Goal: Task Accomplishment & Management: Use online tool/utility

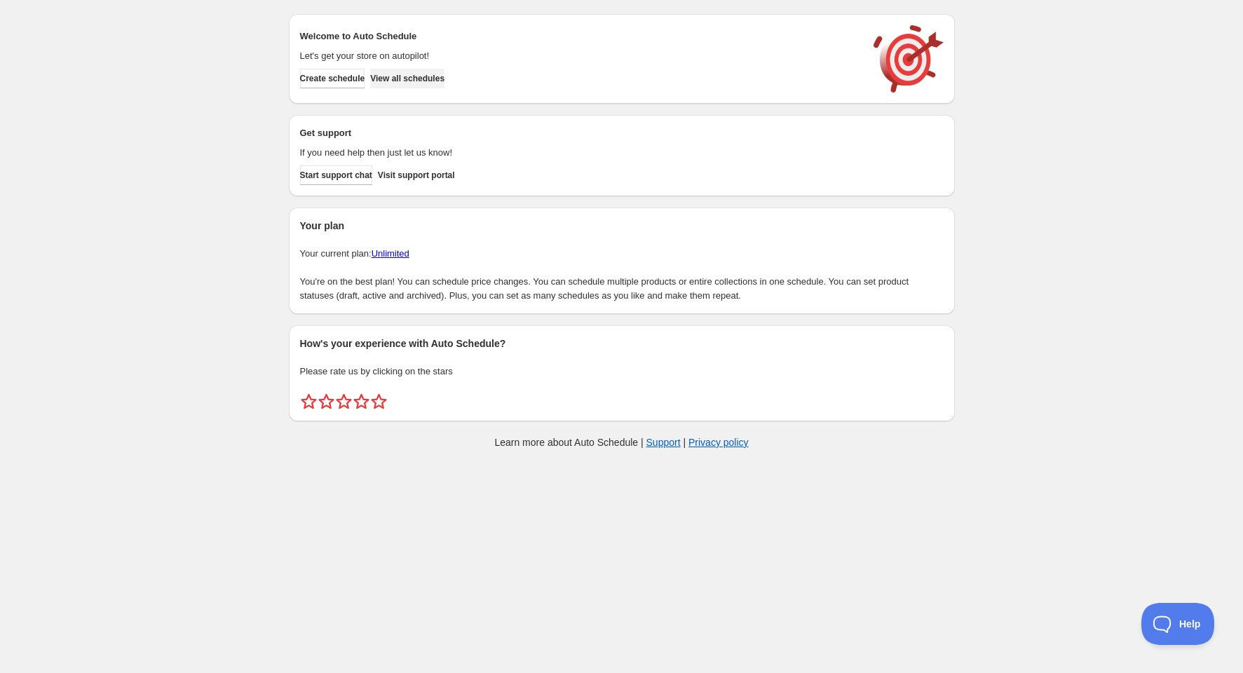
click at [409, 75] on span "View all schedules" at bounding box center [407, 78] width 74 height 11
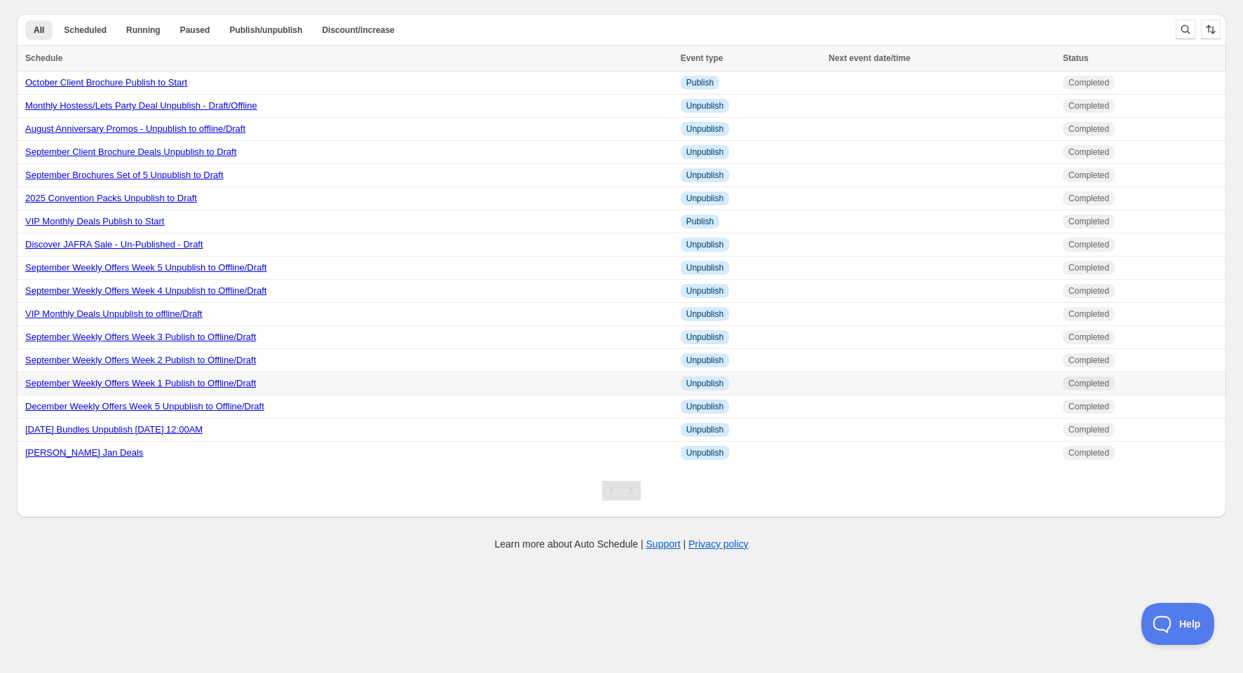
click at [151, 387] on link "September Weekly Offers Week 1 Publish to Offline/Draft" at bounding box center [140, 383] width 231 height 11
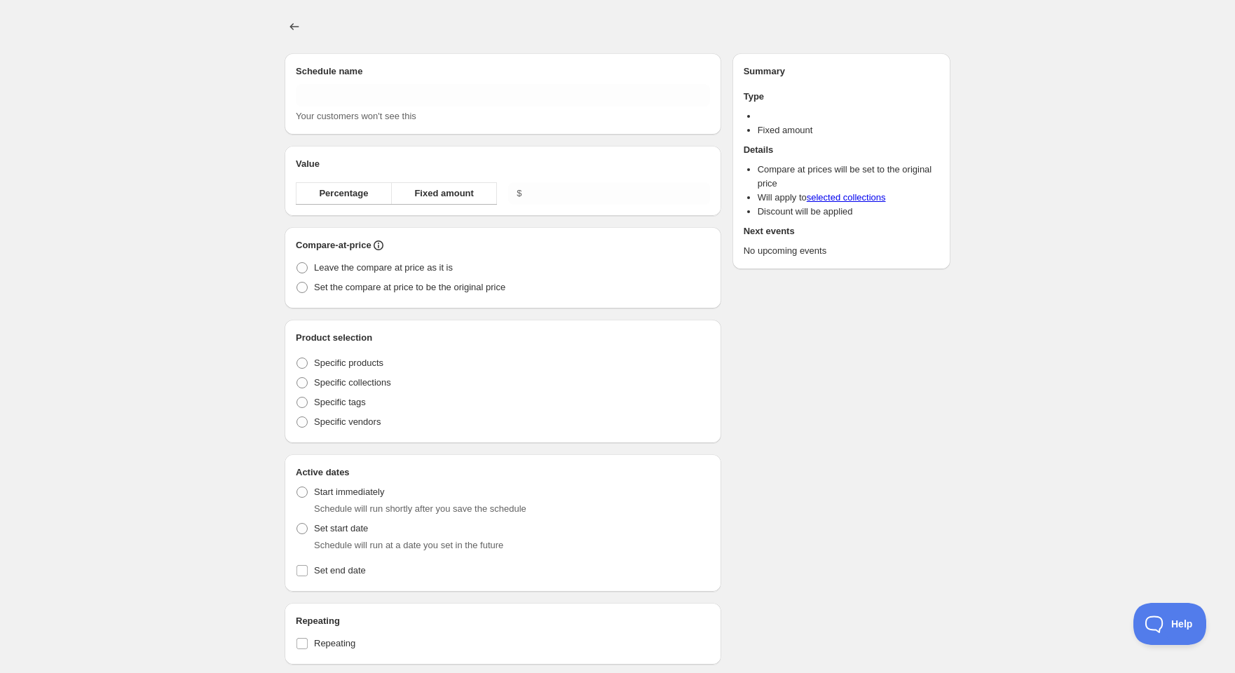
type input "September Weekly Offers Week 1 Publish to Offline/Draft"
radio input "true"
checkbox input "true"
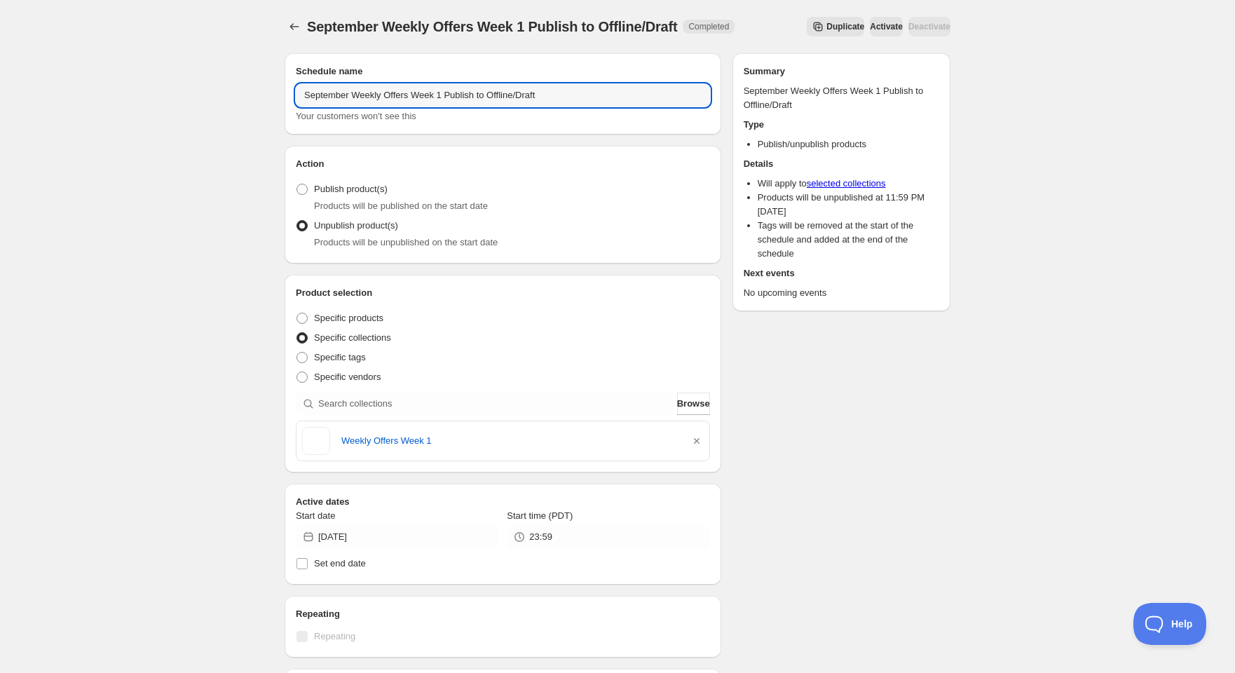
drag, startPoint x: 348, startPoint y: 95, endPoint x: 229, endPoint y: 109, distance: 119.3
type input "October Weekly Offers Week 1 Publish to Offline/Draft"
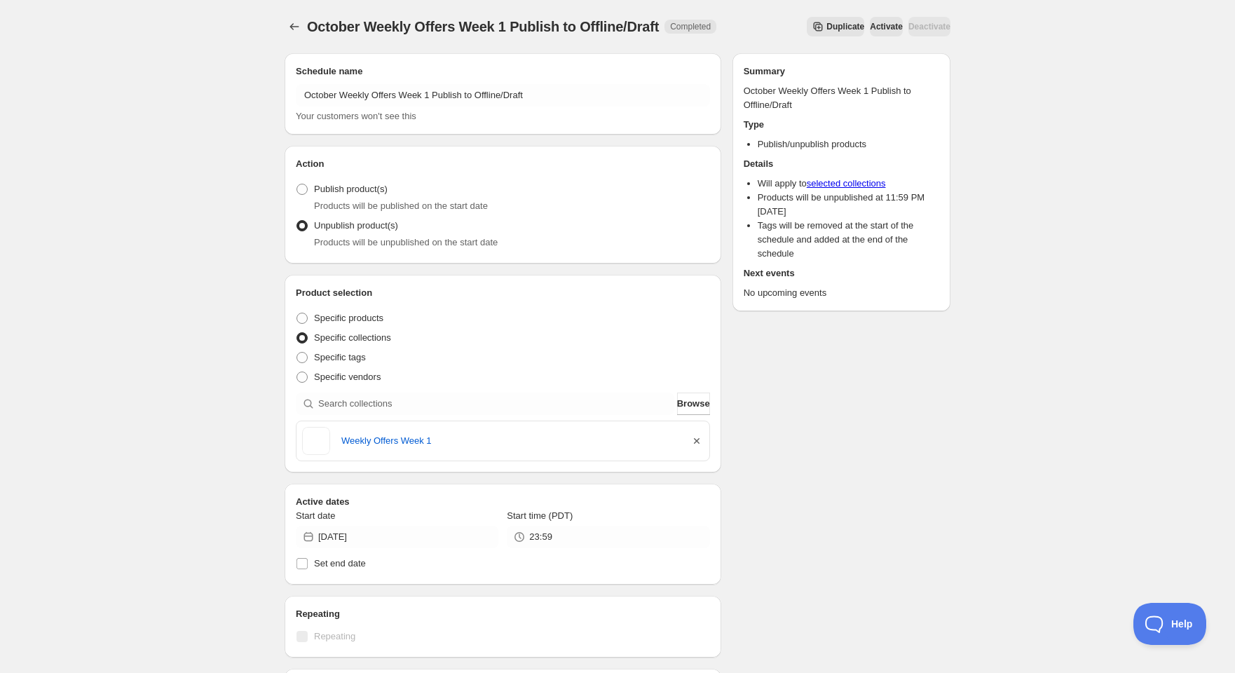
click at [696, 441] on icon "button" at bounding box center [697, 441] width 6 height 6
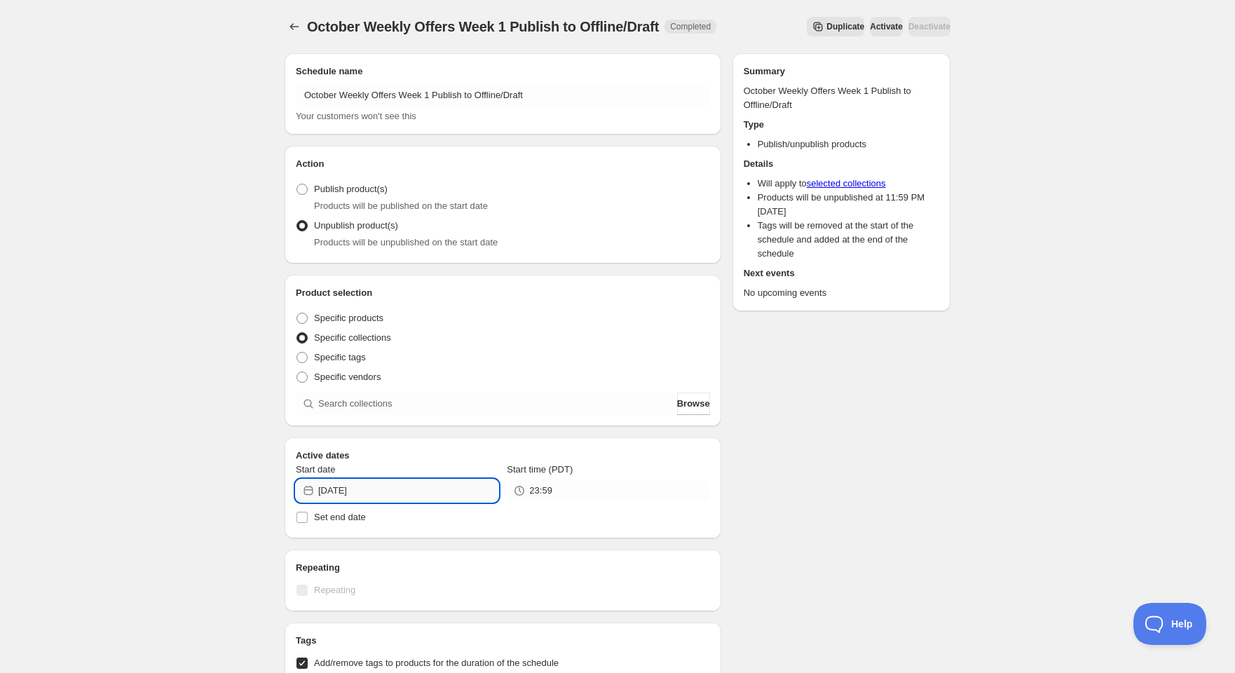
click at [353, 488] on input "[DATE]" at bounding box center [408, 491] width 180 height 22
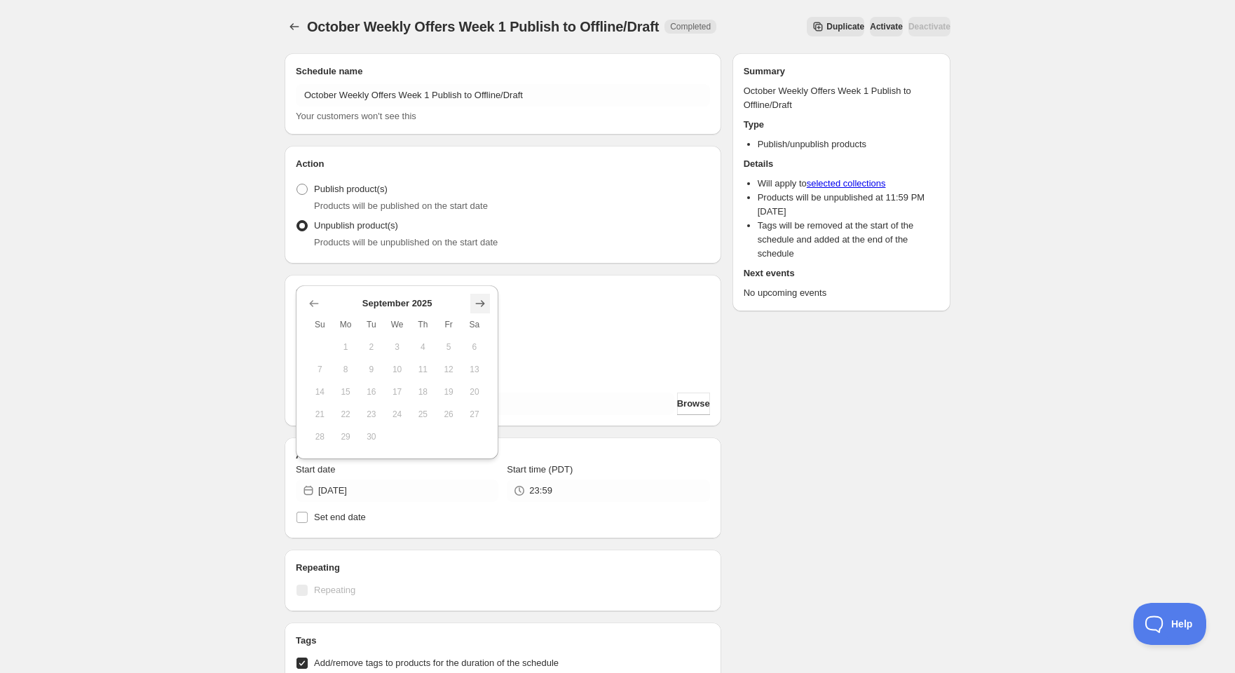
click at [479, 305] on icon "Show next month, October 2025" at bounding box center [480, 304] width 14 height 14
click at [448, 346] on span "3" at bounding box center [449, 346] width 15 height 11
type input "[DATE]"
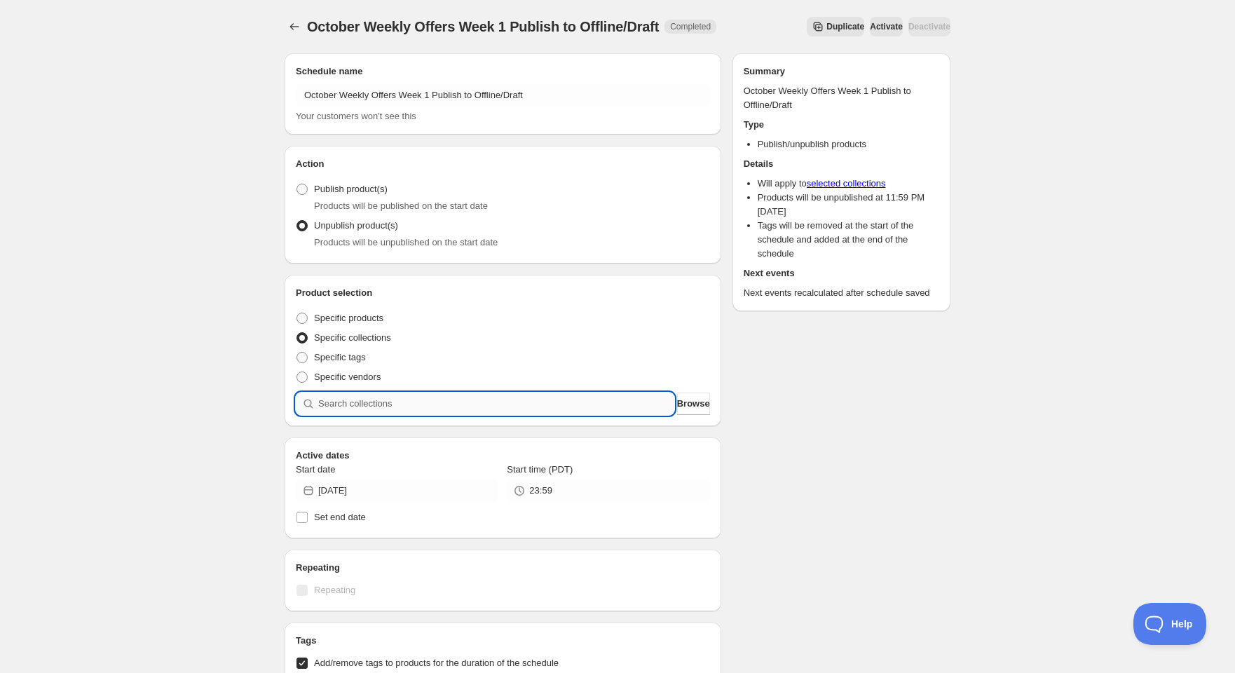
click at [397, 402] on input "search" at bounding box center [496, 404] width 356 height 22
type input "w"
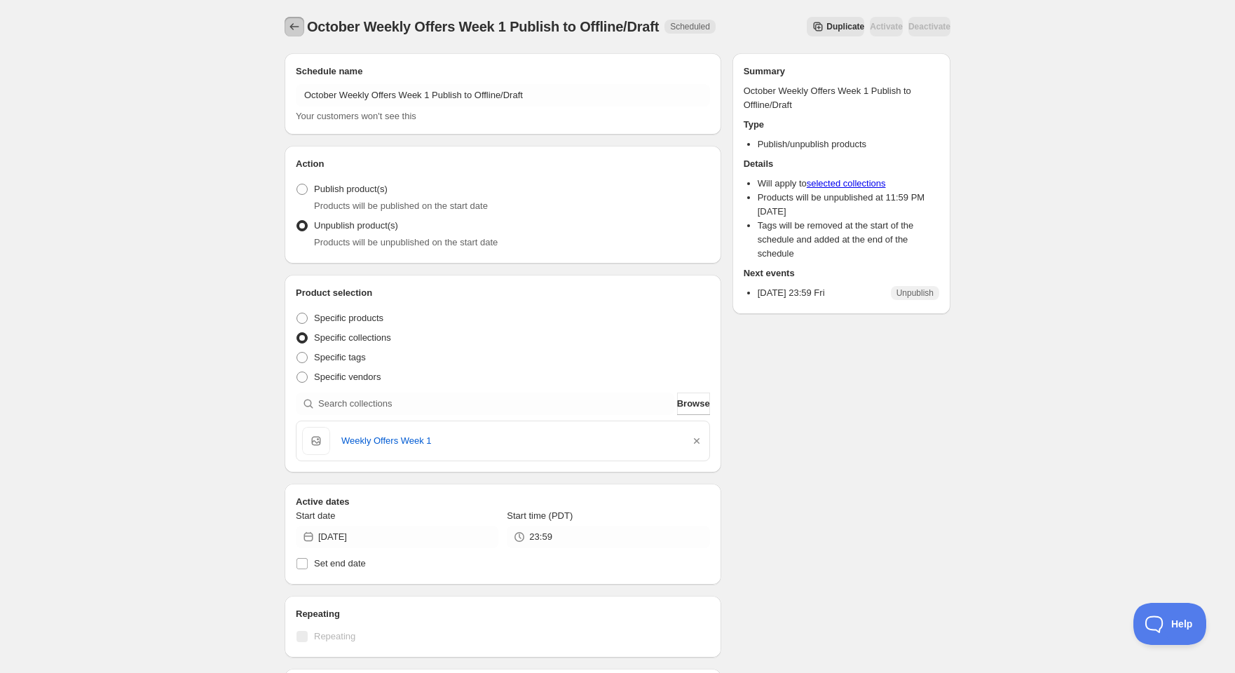
click at [285, 24] on button "Schedules" at bounding box center [295, 27] width 20 height 20
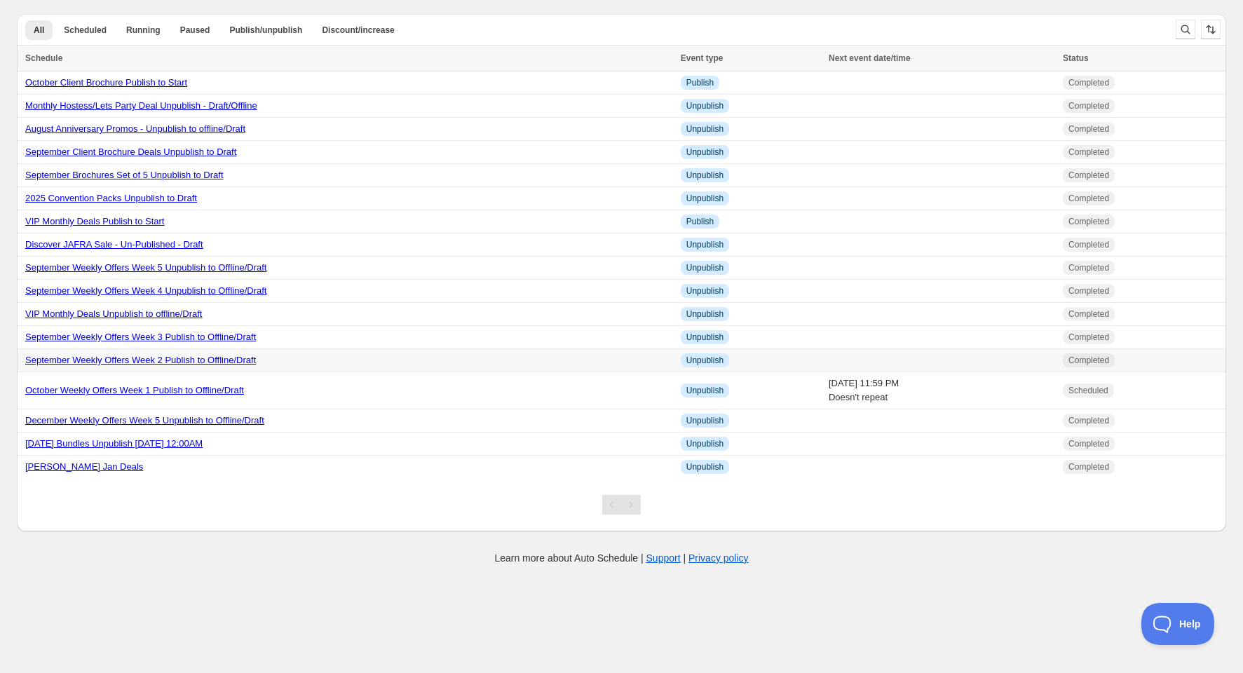
click at [182, 360] on link "September Weekly Offers Week 2 Publish to Offline/Draft" at bounding box center [140, 360] width 231 height 11
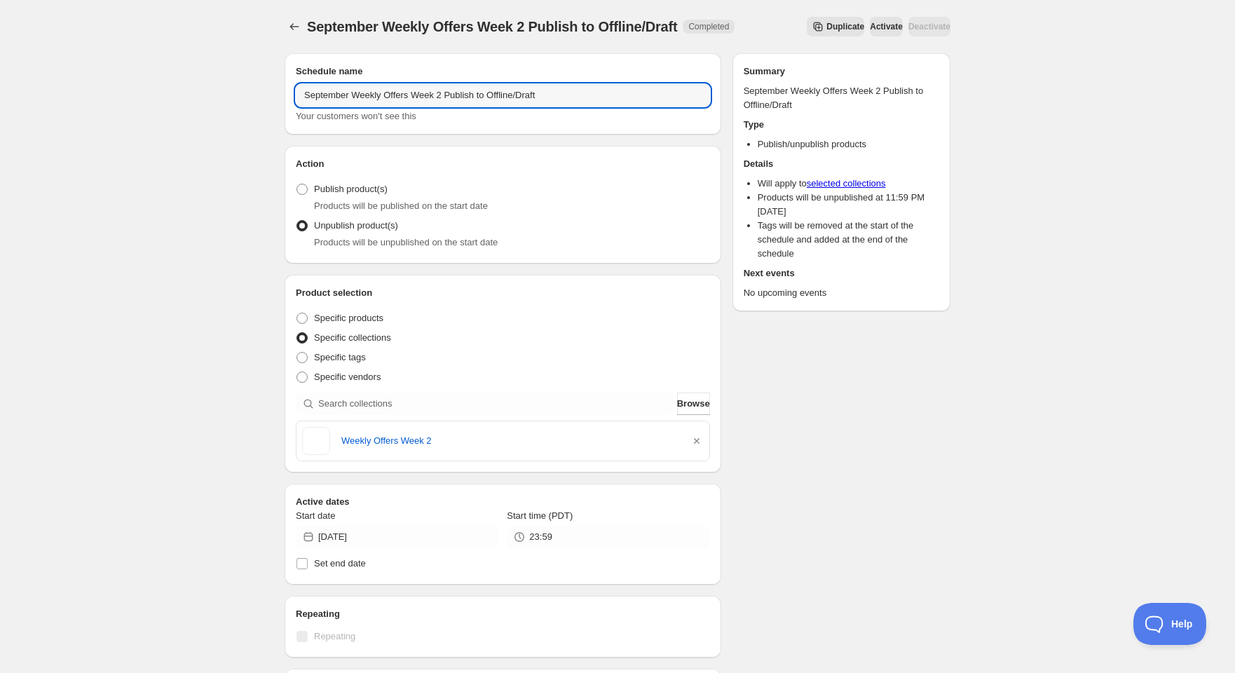
drag, startPoint x: 346, startPoint y: 95, endPoint x: 248, endPoint y: 104, distance: 98.6
type input "October Weekly Offers Week 2 Publish to Offline/Draft"
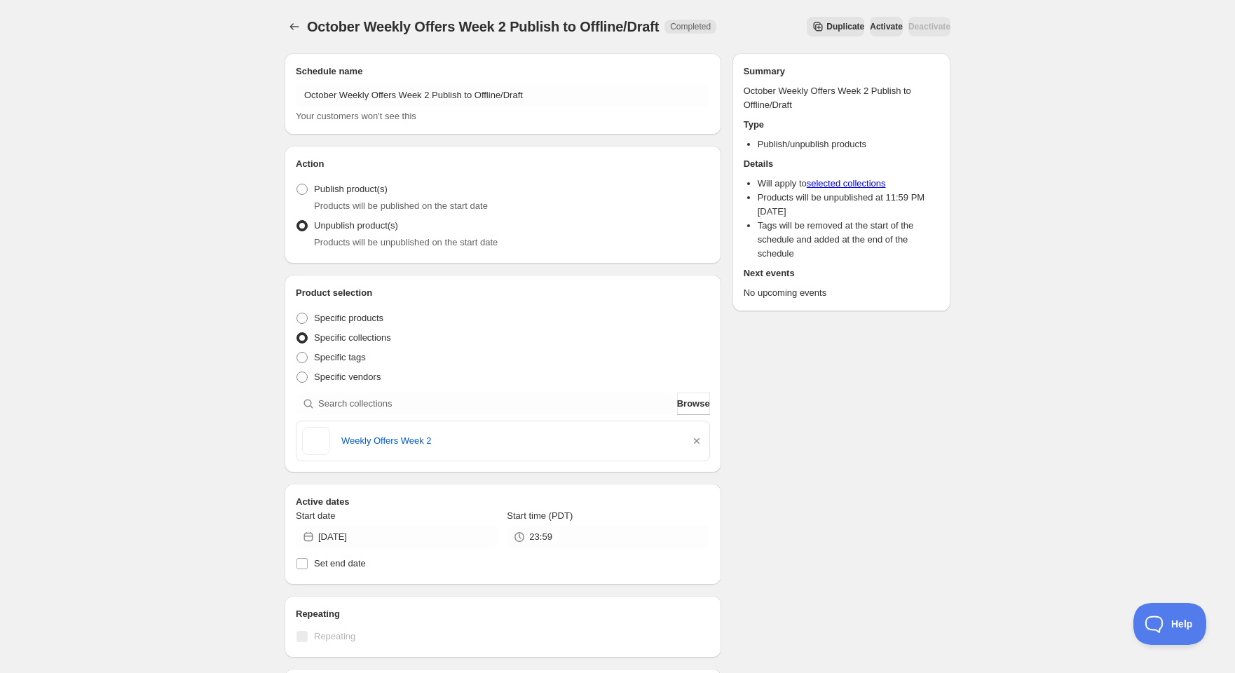
drag, startPoint x: 701, startPoint y: 439, endPoint x: 648, endPoint y: 456, distance: 55.2
click at [701, 439] on icon "button" at bounding box center [697, 441] width 14 height 14
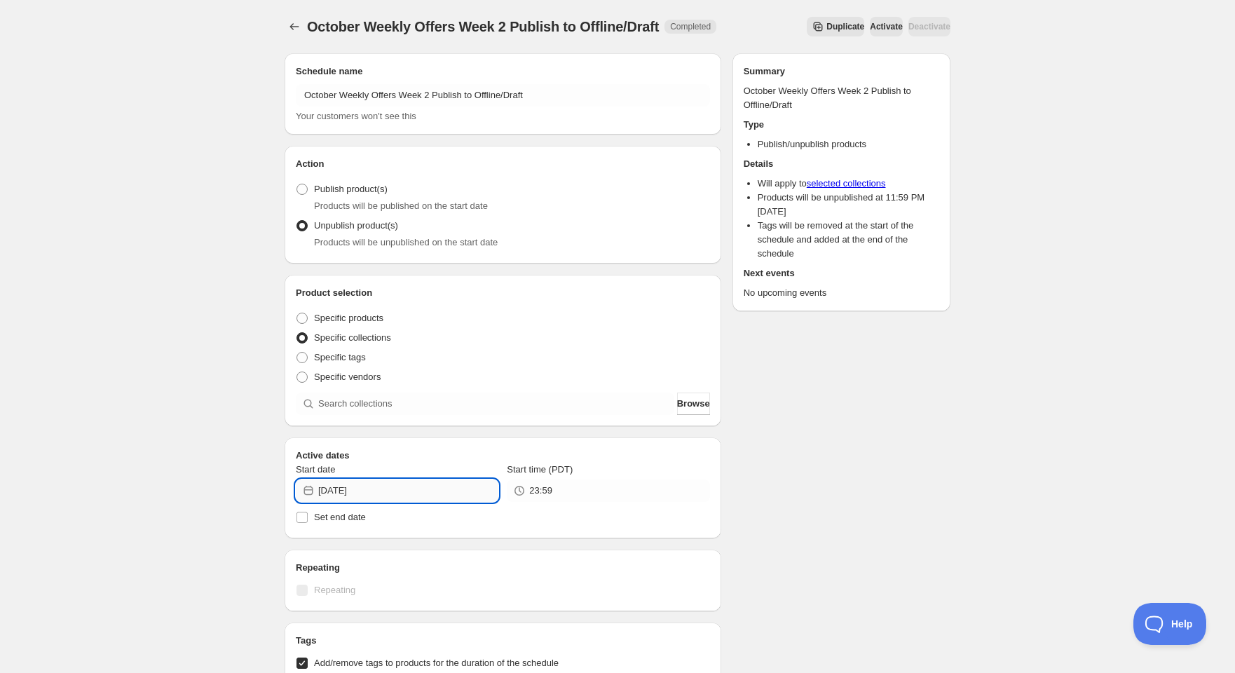
click at [353, 495] on input "[DATE]" at bounding box center [408, 491] width 180 height 22
click at [479, 304] on icon "Show next month, October 2025" at bounding box center [480, 304] width 14 height 14
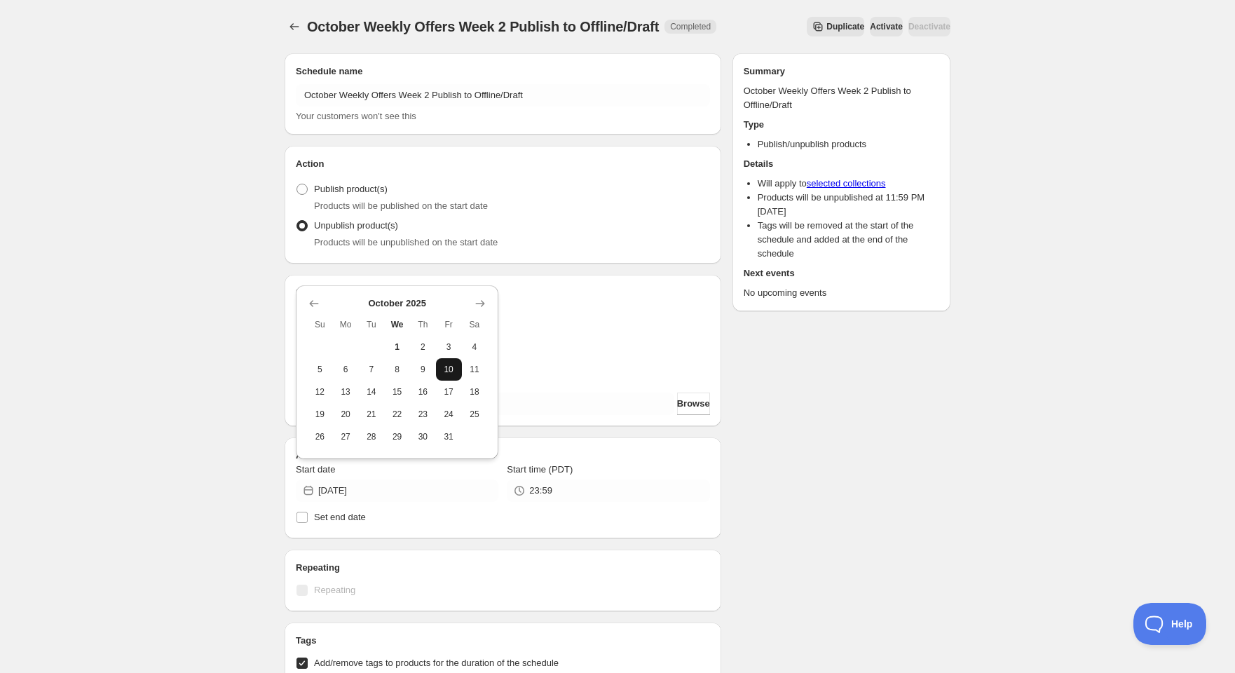
click at [452, 371] on span "10" at bounding box center [449, 369] width 15 height 11
type input "[DATE]"
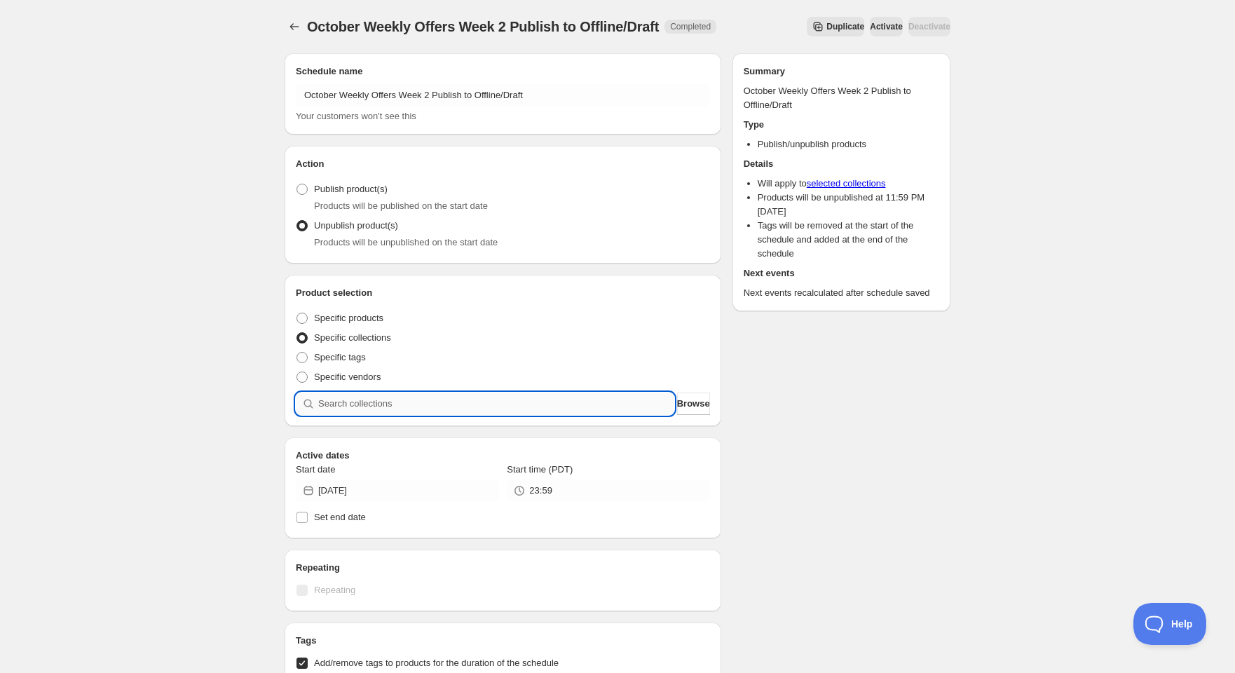
click at [460, 401] on input "search" at bounding box center [496, 404] width 356 height 22
type input "w"
